Goal: Task Accomplishment & Management: Use online tool/utility

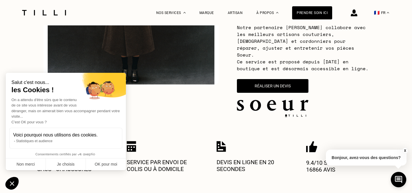
scroll to position [167, 0]
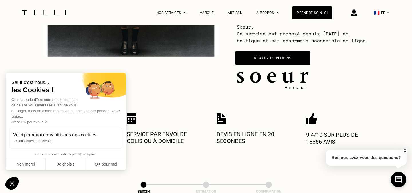
click at [243, 52] on button "Réaliser un devis" at bounding box center [273, 58] width 74 height 14
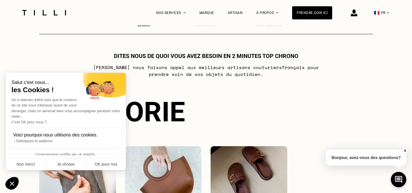
scroll to position [335, 0]
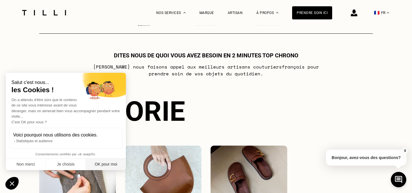
click at [106, 161] on button "OK pour moi" at bounding box center [106, 165] width 40 height 12
checkbox input "true"
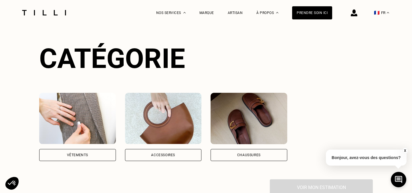
scroll to position [465, 0]
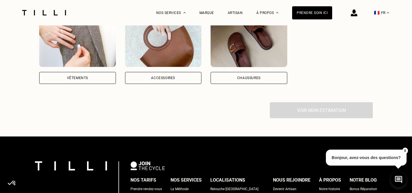
click at [88, 72] on div "Vêtements" at bounding box center [77, 78] width 77 height 12
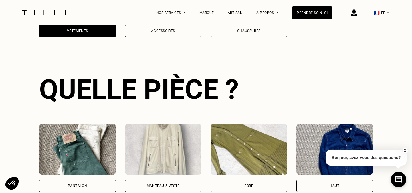
scroll to position [524, 0]
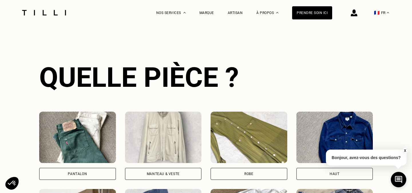
click at [96, 168] on div "Pantalon" at bounding box center [77, 174] width 77 height 12
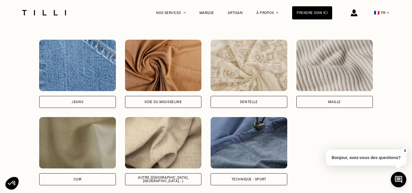
scroll to position [970, 0]
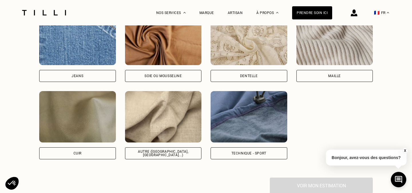
click at [72, 70] on div "Jeans" at bounding box center [77, 76] width 77 height 12
select select "FR"
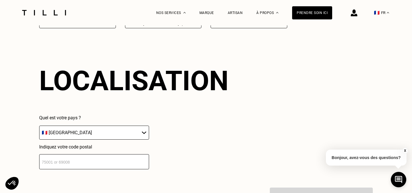
scroll to position [1105, 0]
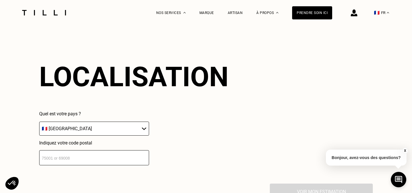
click at [92, 151] on input "number" at bounding box center [94, 158] width 110 height 15
type input "75006"
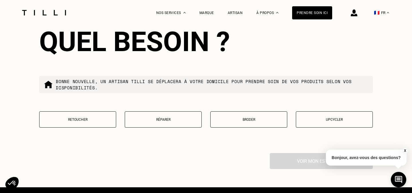
scroll to position [1283, 0]
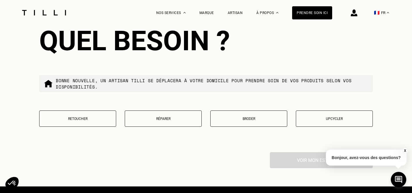
click at [82, 114] on button "Retoucher" at bounding box center [77, 119] width 77 height 16
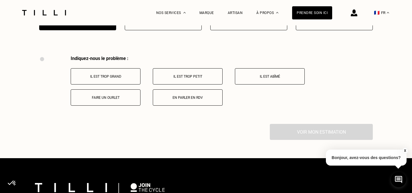
scroll to position [1393, 0]
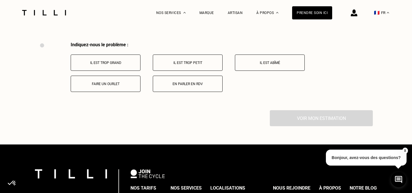
click at [110, 76] on button "Faire un ourlet" at bounding box center [106, 84] width 70 height 16
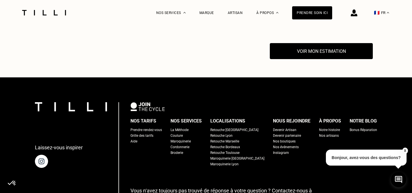
scroll to position [1462, 0]
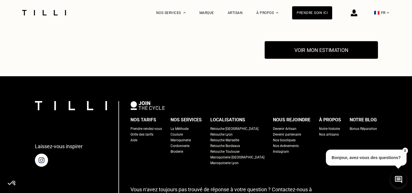
click at [290, 46] on button "Voir mon estimation" at bounding box center [321, 50] width 113 height 18
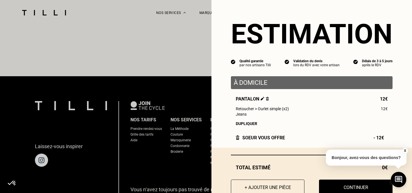
scroll to position [0, 0]
